Goal: Task Accomplishment & Management: Use online tool/utility

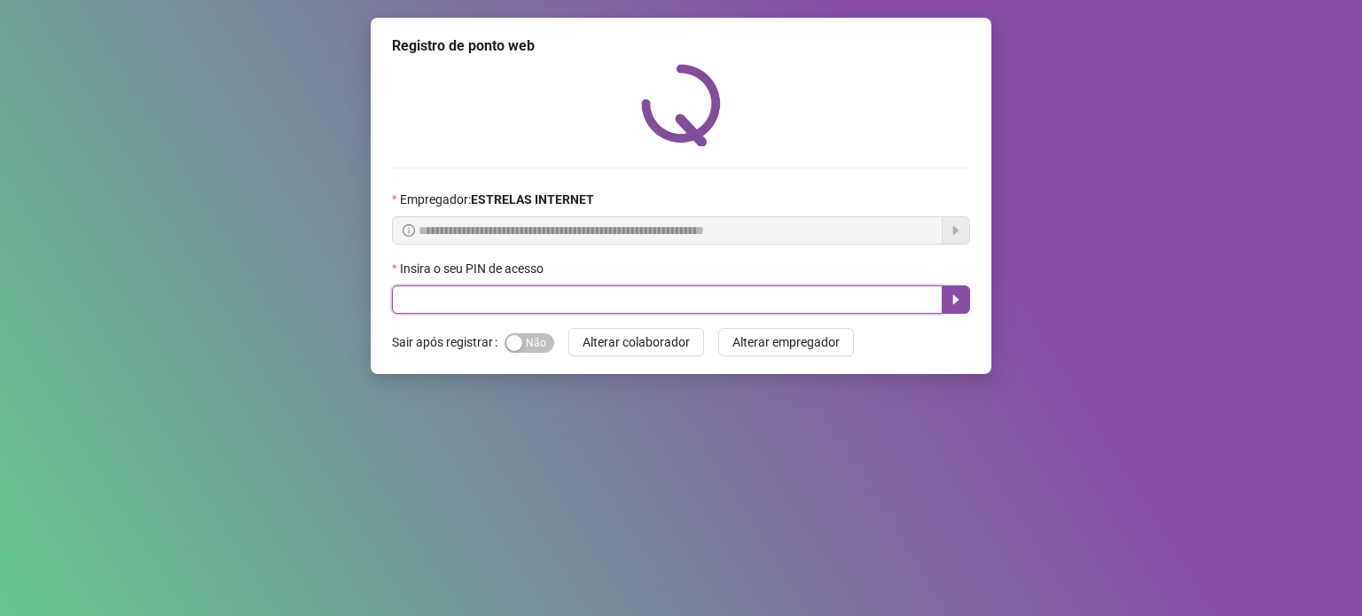
click at [666, 310] on input "text" at bounding box center [667, 299] width 551 height 28
type input "*****"
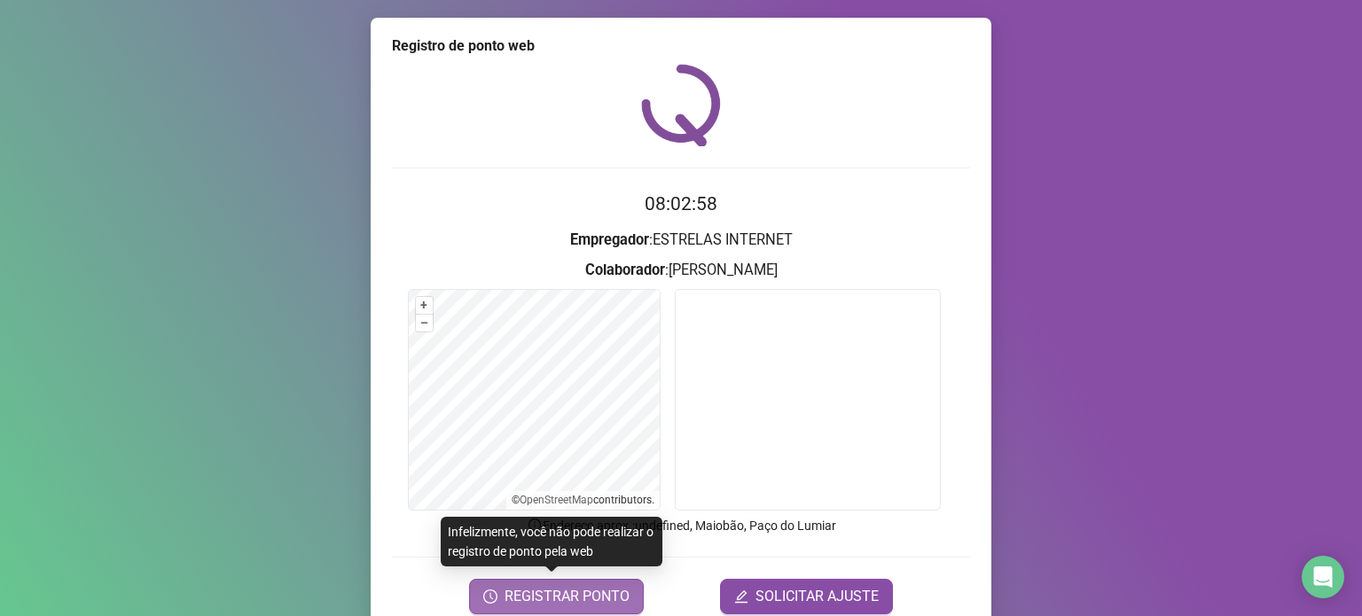
click at [578, 598] on span "REGISTRAR PONTO" at bounding box center [566, 596] width 125 height 21
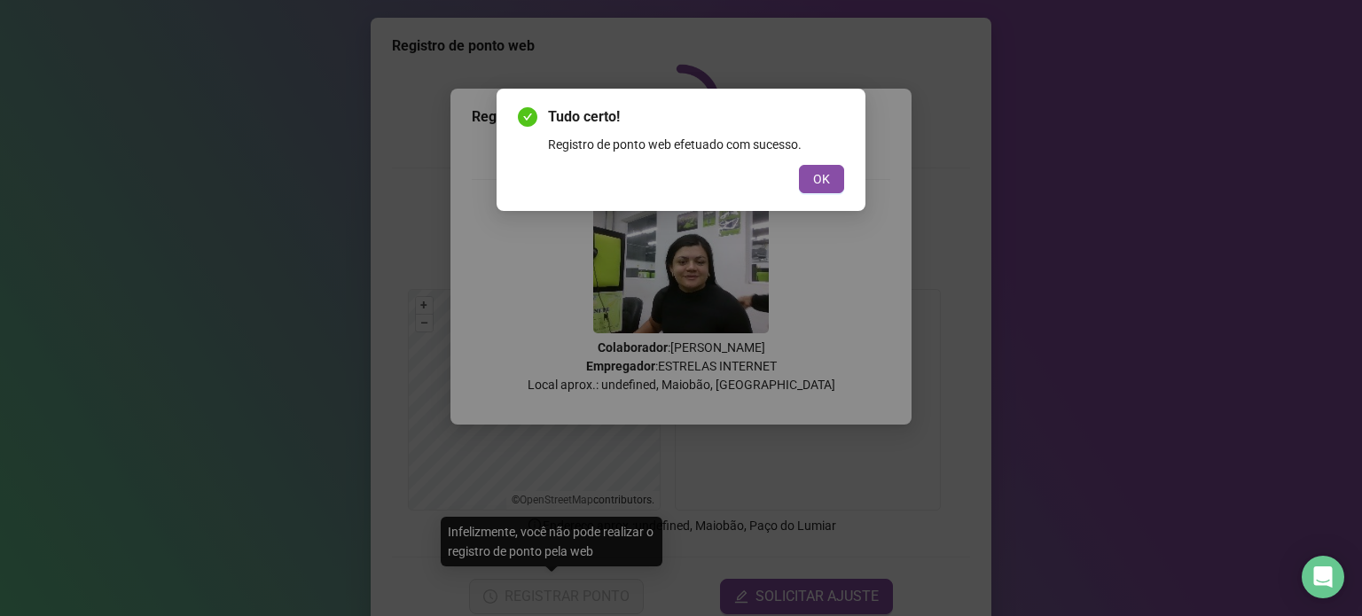
drag, startPoint x: 816, startPoint y: 174, endPoint x: 727, endPoint y: 570, distance: 406.1
click at [819, 181] on span "OK" at bounding box center [821, 179] width 17 height 20
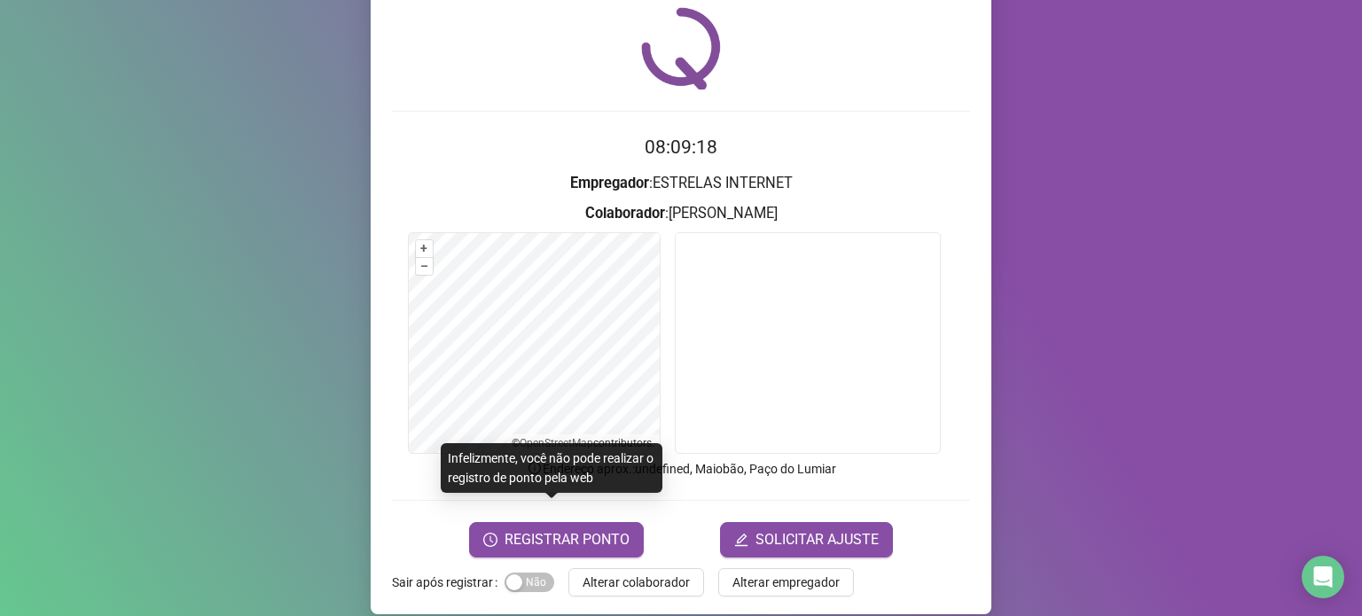
scroll to position [74, 0]
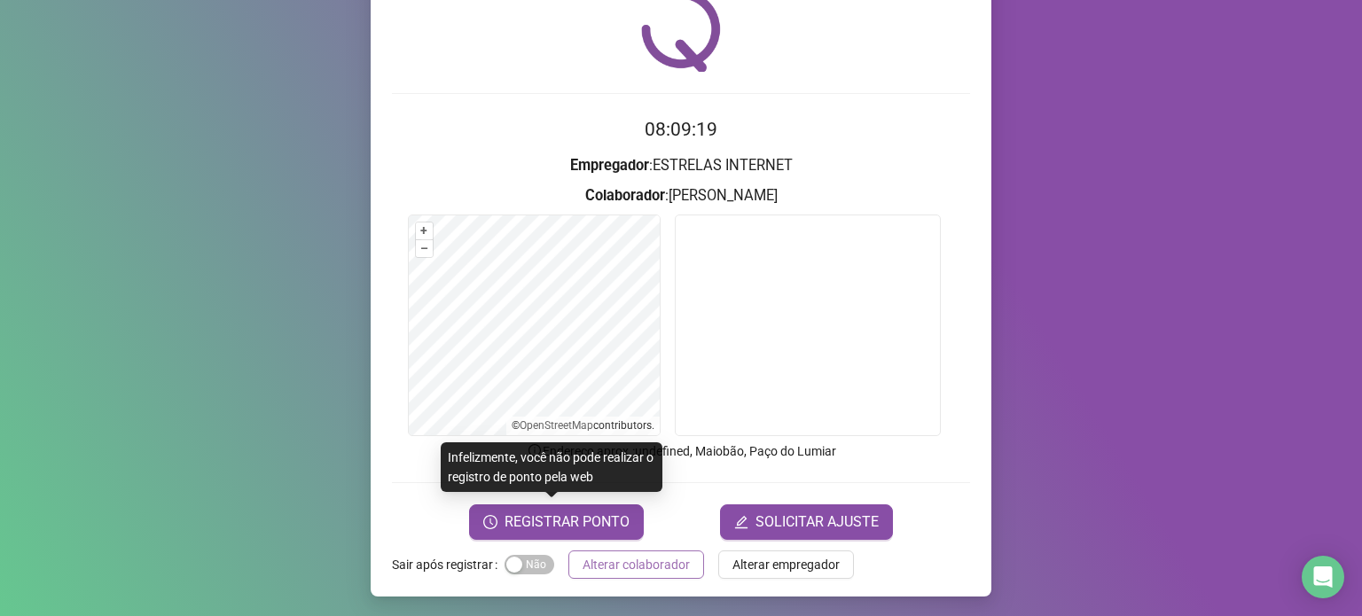
click at [661, 559] on span "Alterar colaborador" at bounding box center [635, 565] width 107 height 20
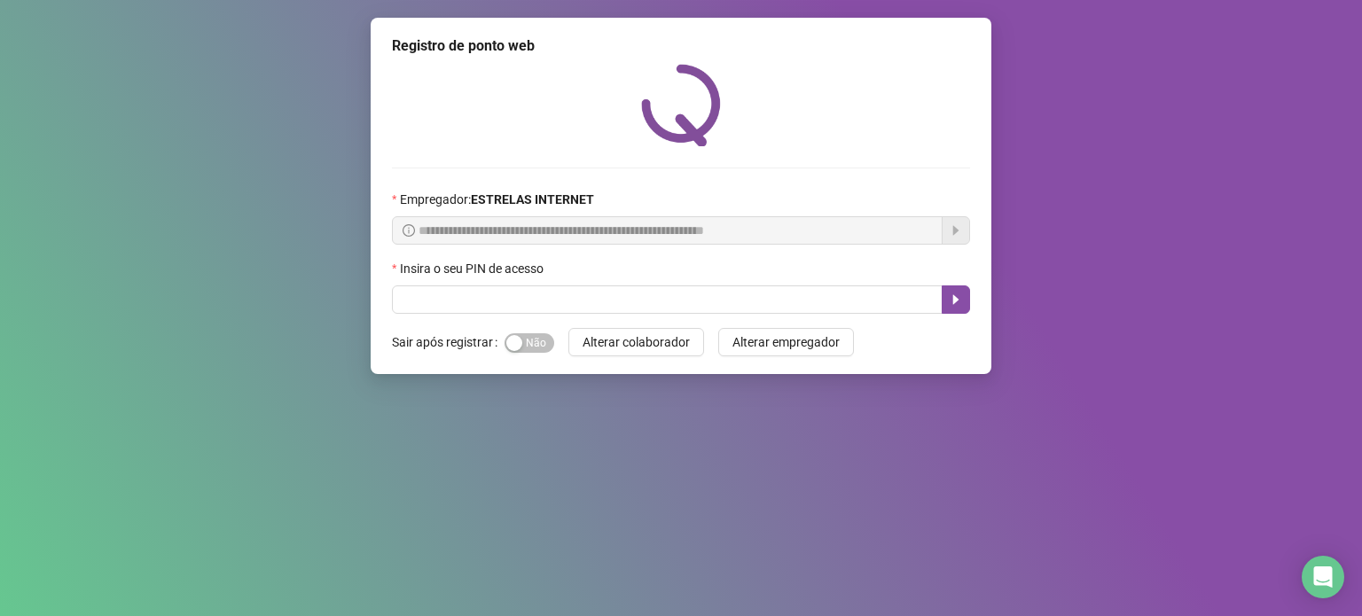
scroll to position [0, 0]
click at [712, 303] on input "text" at bounding box center [667, 299] width 551 height 28
type input "*****"
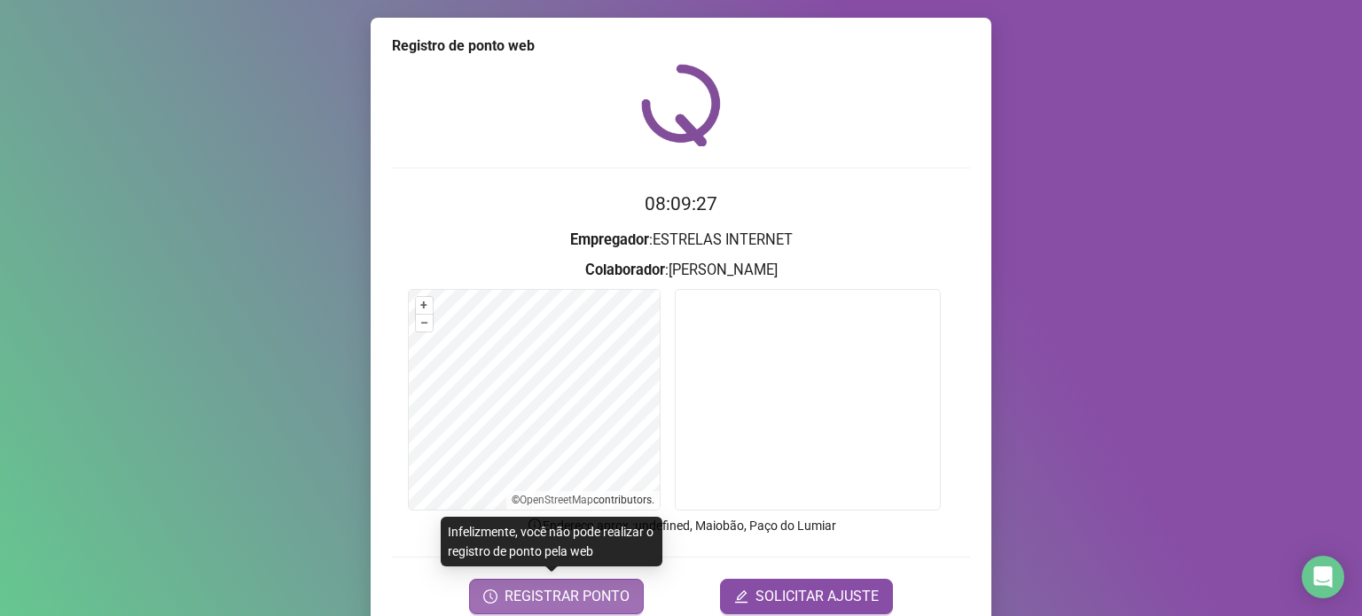
click at [535, 590] on span "REGISTRAR PONTO" at bounding box center [566, 596] width 125 height 21
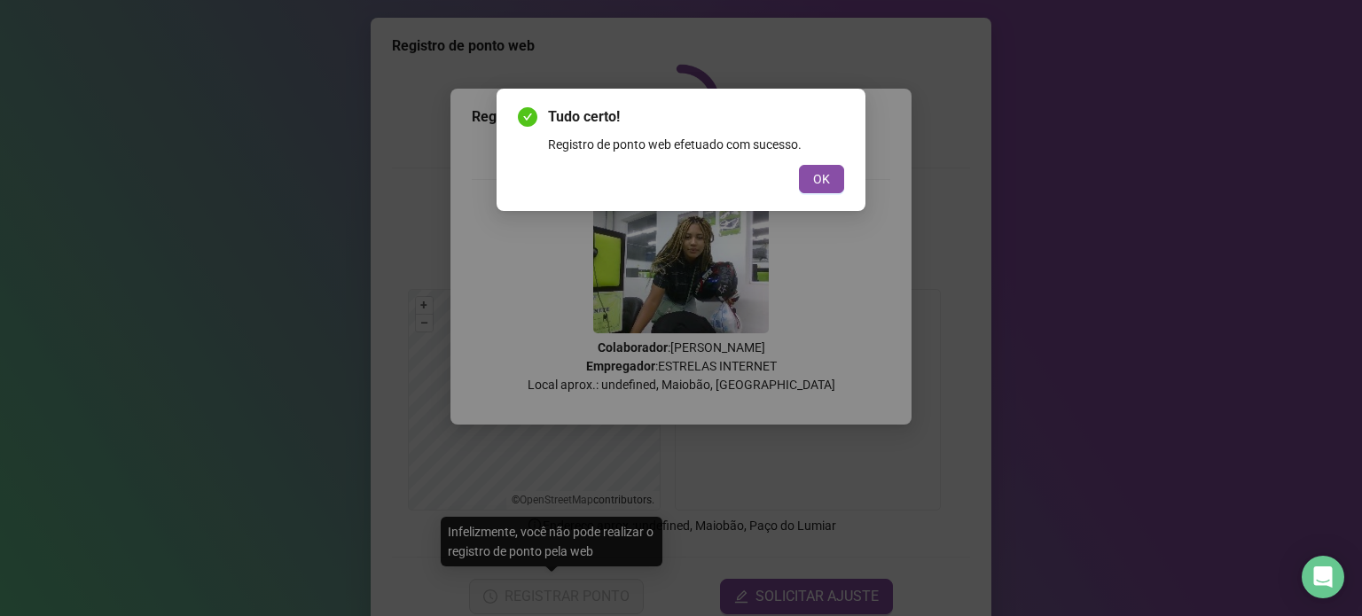
click at [844, 169] on div "Tudo certo! Registro de ponto web efetuado com sucesso. OK" at bounding box center [680, 150] width 369 height 122
click at [827, 174] on span "OK" at bounding box center [821, 179] width 17 height 20
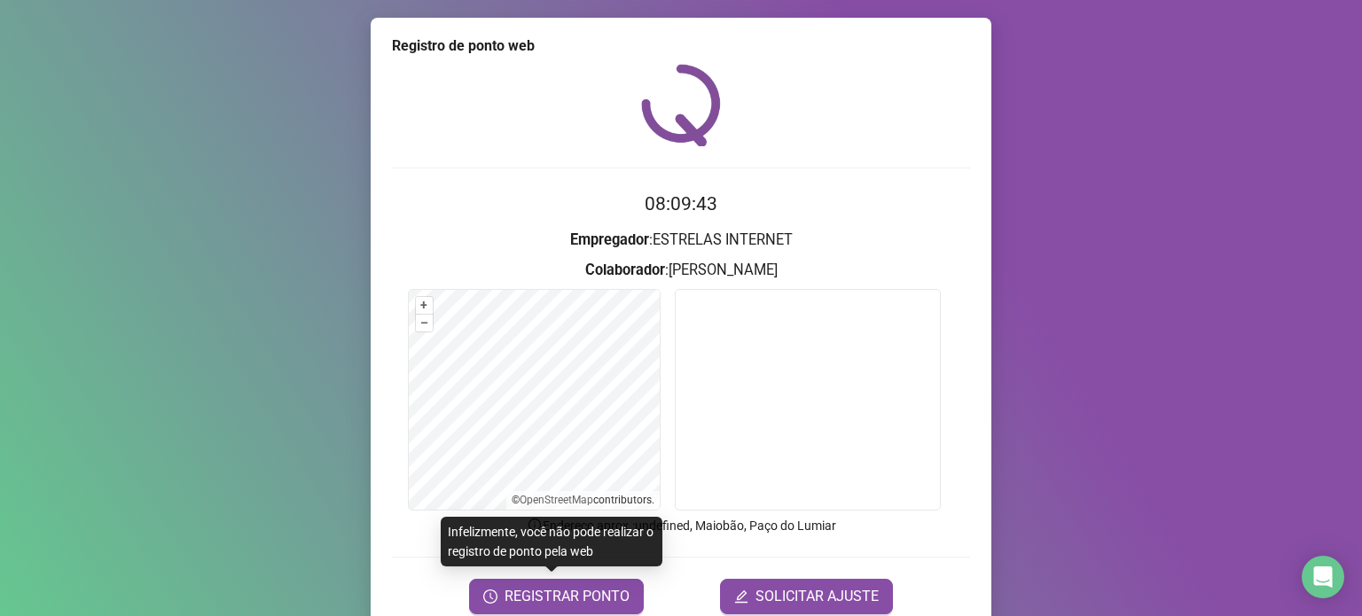
scroll to position [74, 0]
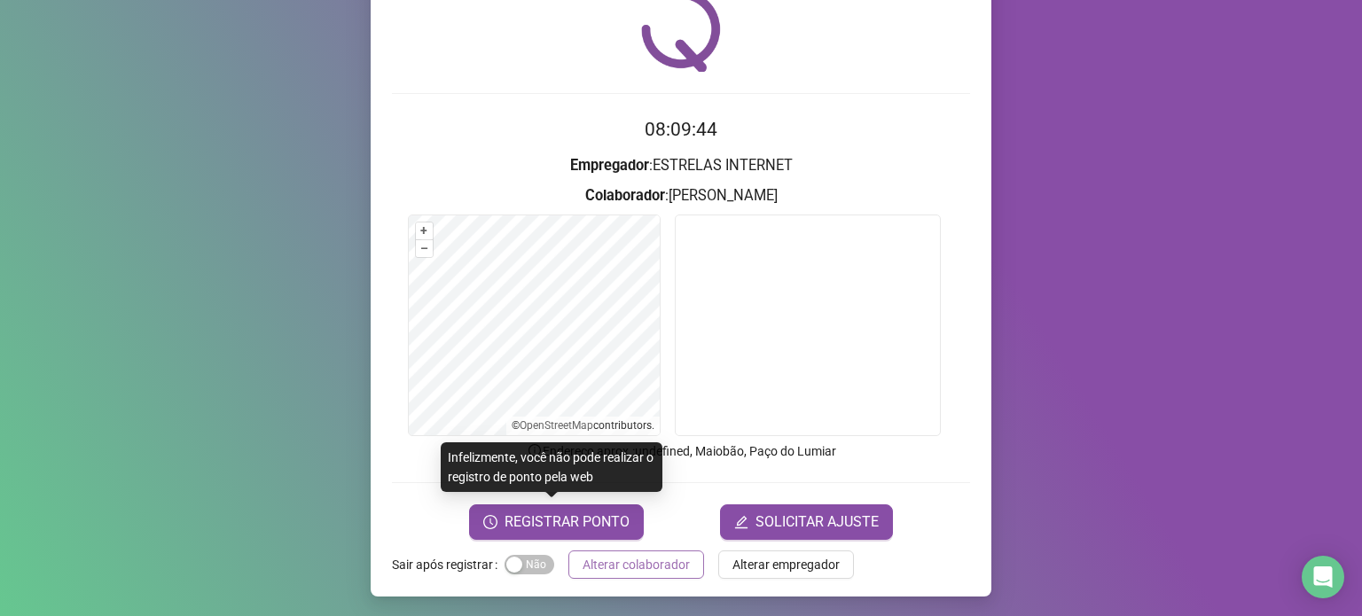
click at [618, 564] on span "Alterar colaborador" at bounding box center [635, 565] width 107 height 20
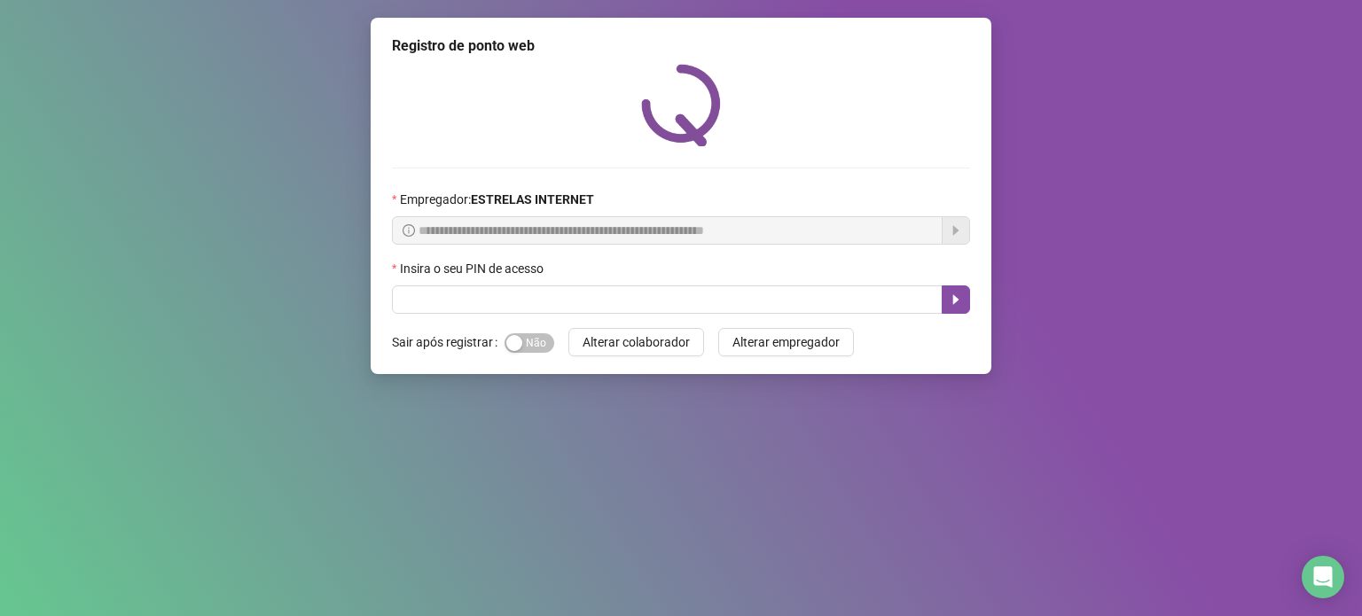
scroll to position [0, 0]
